Goal: Navigation & Orientation: Find specific page/section

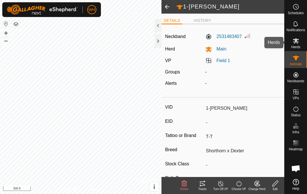
click at [294, 43] on icon at bounding box center [296, 40] width 6 height 5
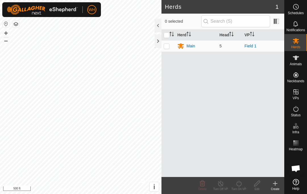
click at [194, 45] on div "Main" at bounding box center [190, 46] width 9 height 6
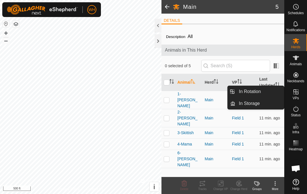
click at [252, 91] on span "In Rotation" at bounding box center [250, 91] width 22 height 7
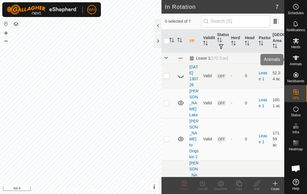
click at [294, 62] on es-animals-svg-icon at bounding box center [296, 57] width 10 height 9
